Goal: Transaction & Acquisition: Purchase product/service

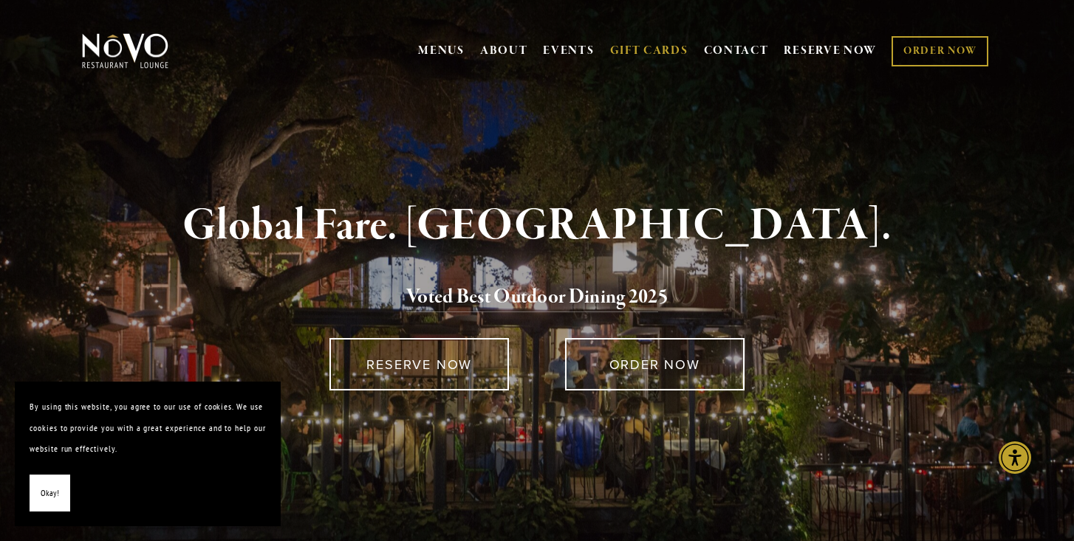
click at [642, 49] on link "GIFT CARDS" at bounding box center [649, 51] width 78 height 28
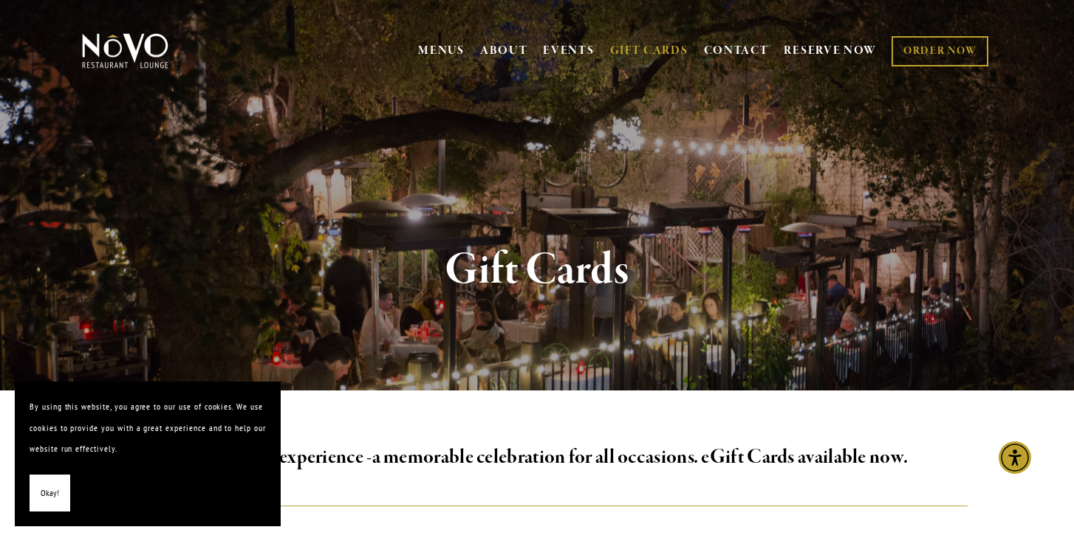
click at [58, 490] on button "Okay!" at bounding box center [50, 494] width 41 height 38
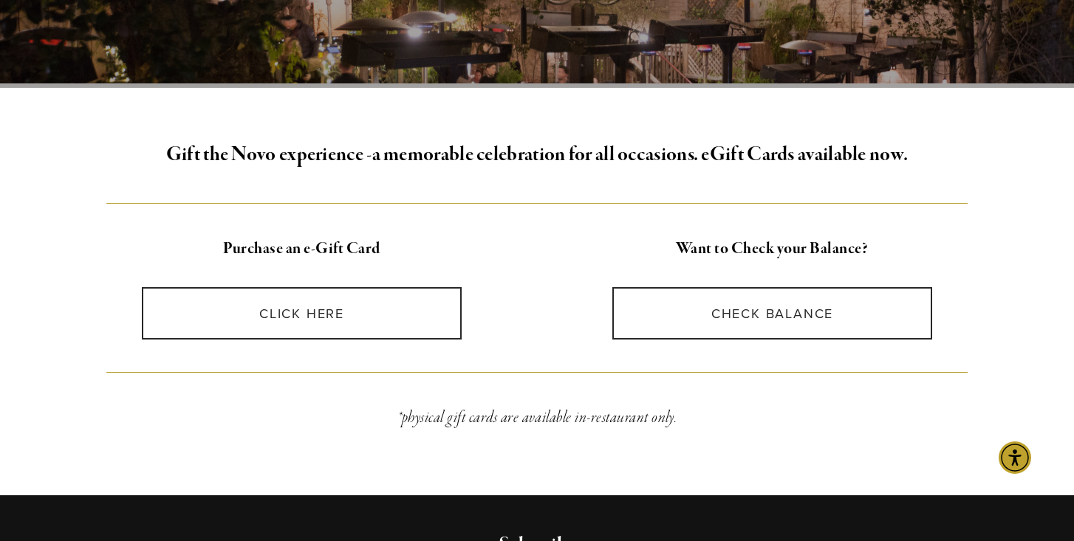
scroll to position [325, 0]
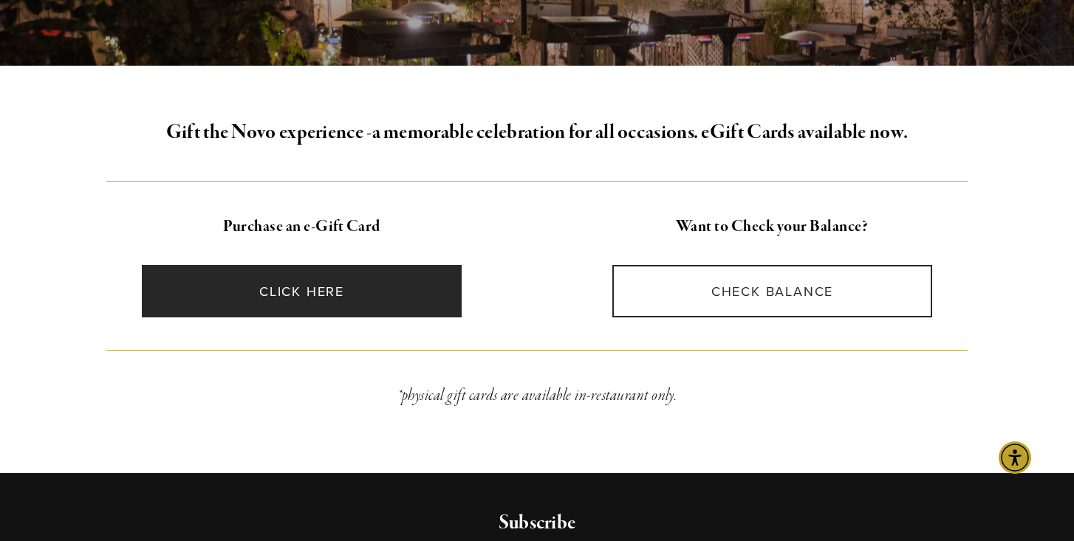
click at [333, 315] on link "CLICK HERE" at bounding box center [302, 291] width 320 height 52
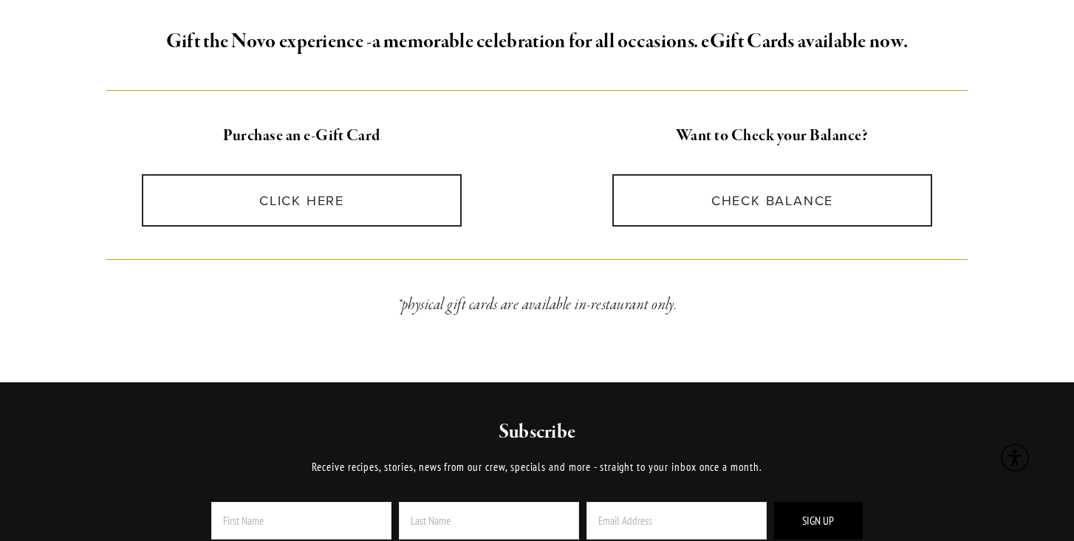
scroll to position [325, 0]
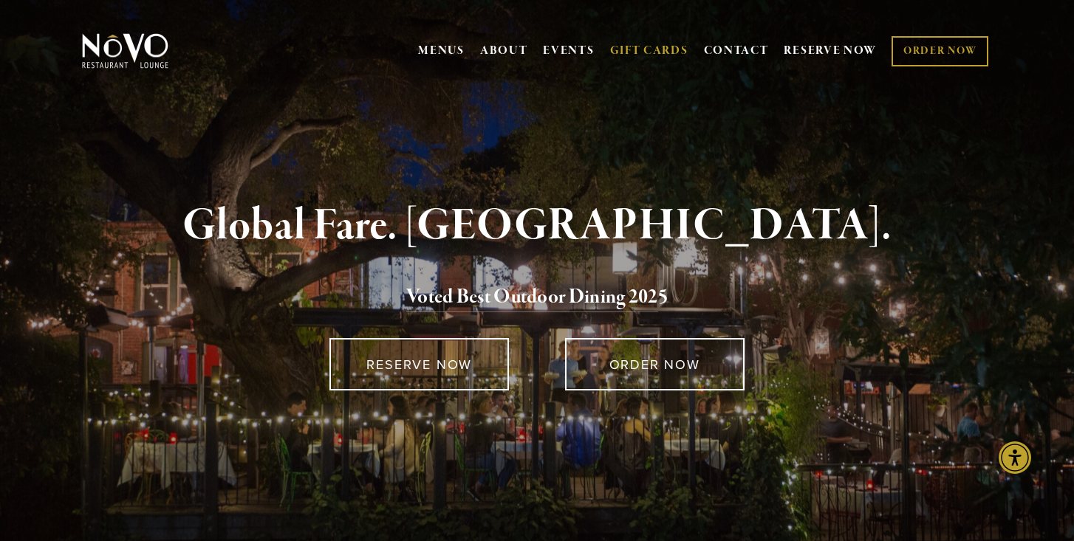
click at [622, 52] on link "GIFT CARDS" at bounding box center [649, 51] width 78 height 28
